Goal: Information Seeking & Learning: Learn about a topic

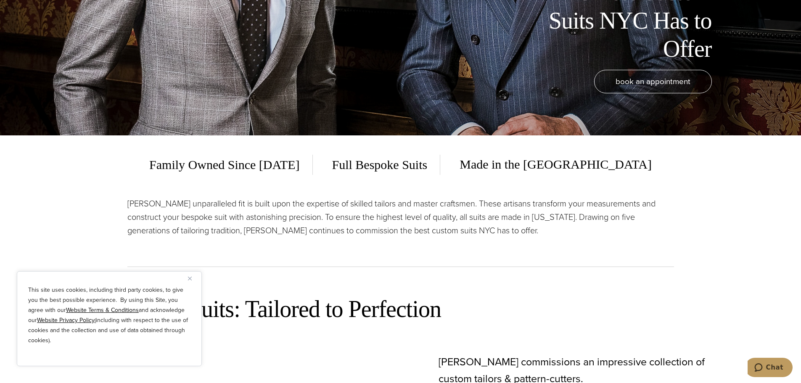
scroll to position [252, 0]
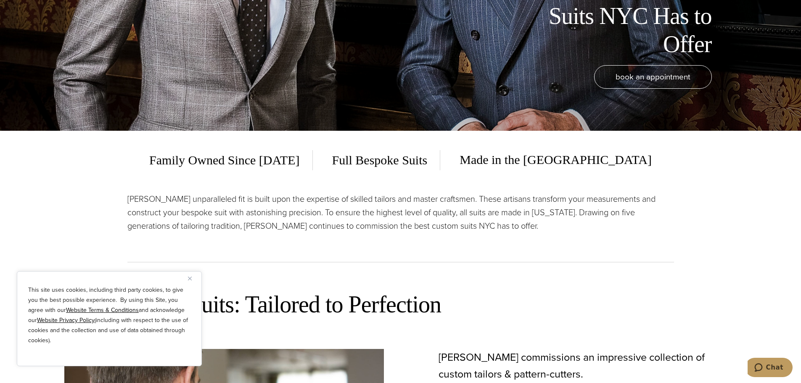
click at [190, 280] on img "Close" at bounding box center [190, 279] width 4 height 4
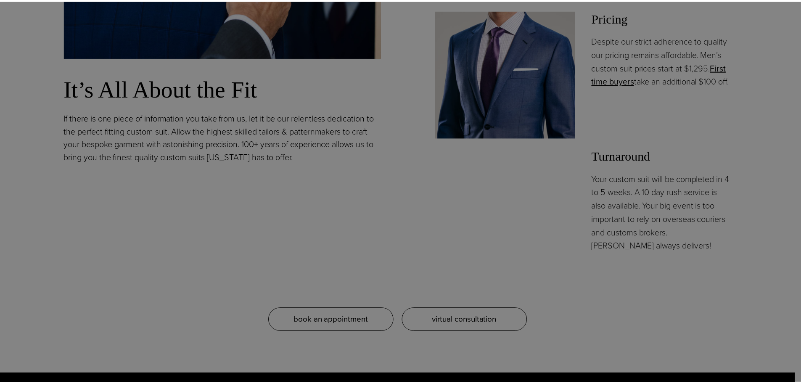
scroll to position [0, 0]
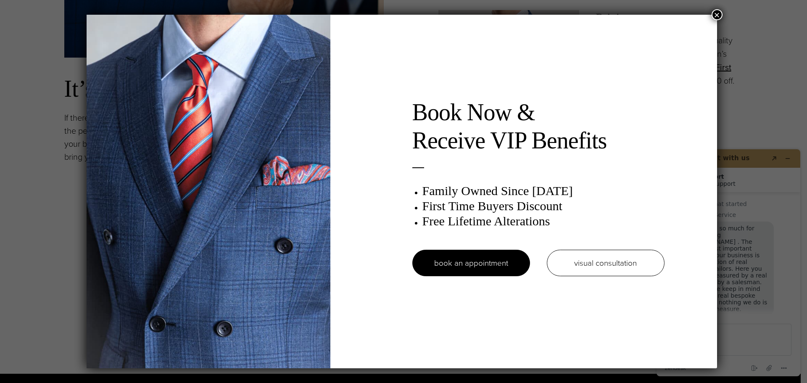
click at [721, 14] on button "×" at bounding box center [717, 14] width 11 height 11
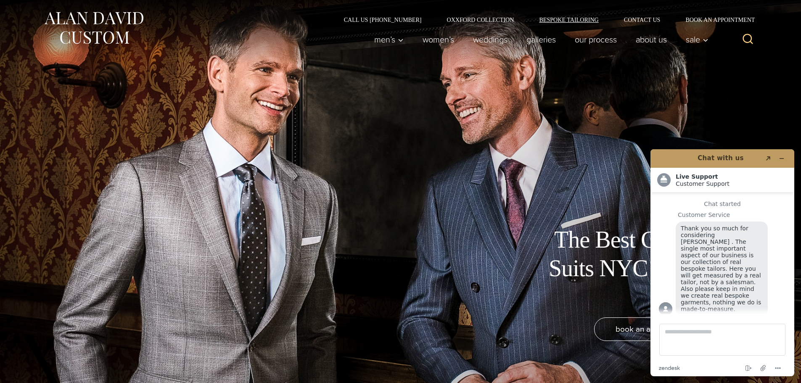
click at [559, 17] on link "Bespoke Tailoring" at bounding box center [568, 20] width 85 height 6
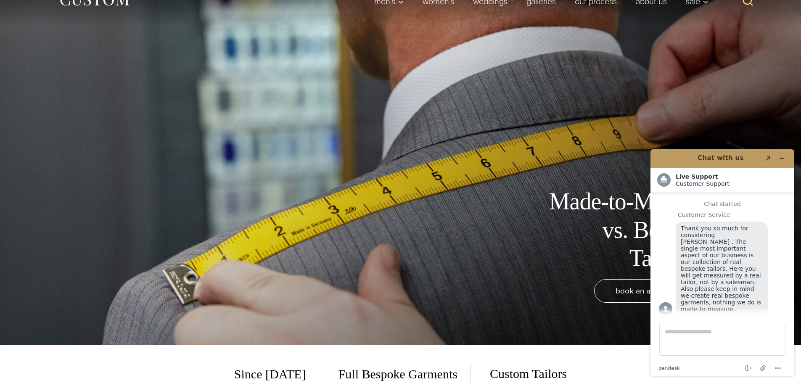
scroll to position [42, 0]
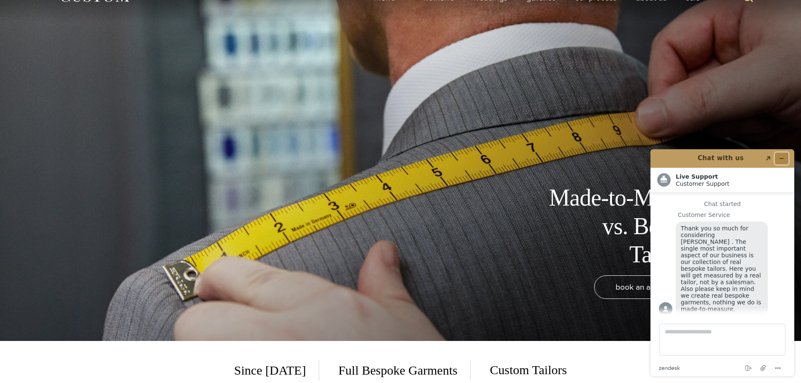
click at [782, 160] on icon "Minimize widget" at bounding box center [782, 159] width 6 height 6
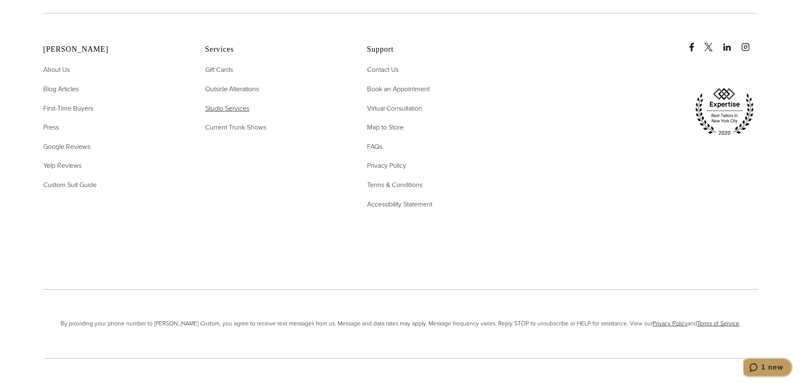
scroll to position [3994, 0]
